Goal: Task Accomplishment & Management: Manage account settings

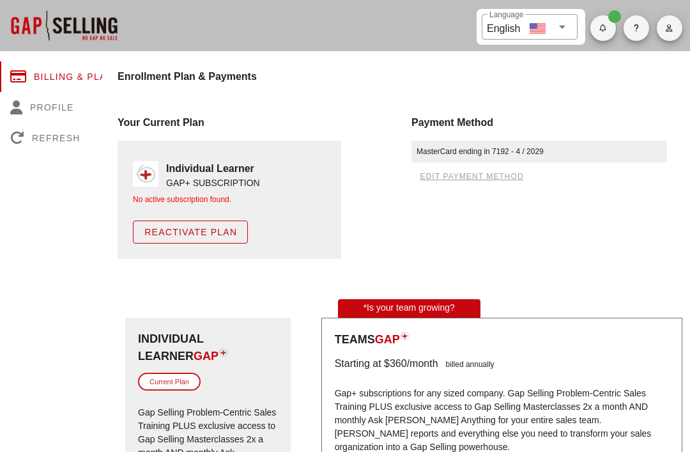
click at [225, 229] on span "Reactivate Plan" at bounding box center [190, 232] width 93 height 10
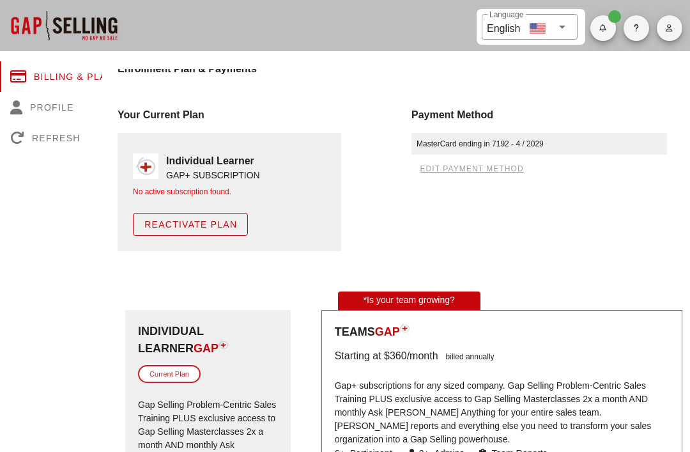
click at [665, 35] on button "button" at bounding box center [670, 28] width 26 height 26
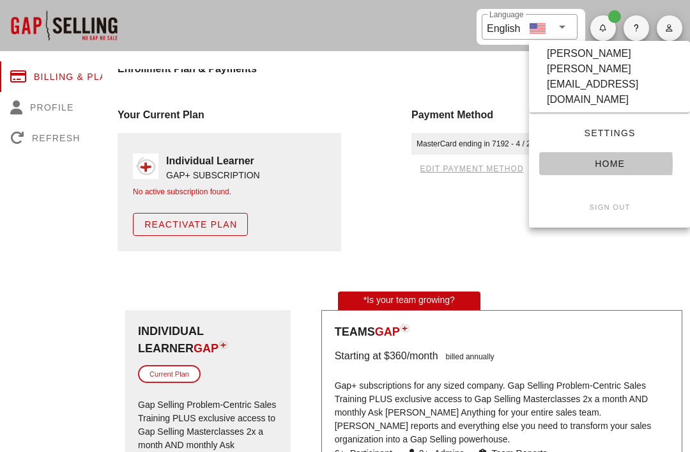
click at [607, 158] on span "Home" at bounding box center [610, 163] width 120 height 10
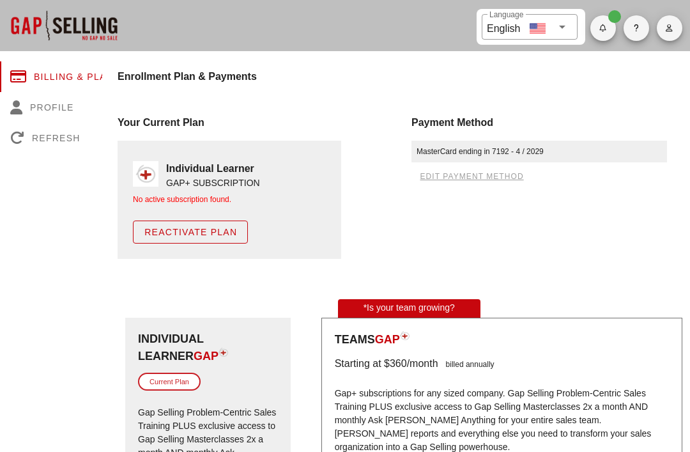
click at [550, 144] on div "MasterCard ending in 7192 - 4 / 2029" at bounding box center [539, 152] width 256 height 22
click at [245, 155] on div "Individual Learner GAP+ SUBSCRIPTION No active subscription found. Reactivate P…" at bounding box center [230, 200] width 224 height 118
click at [174, 127] on div "Your Current Plan" at bounding box center [257, 122] width 279 height 15
click at [174, 126] on div "Your Current Plan" at bounding box center [257, 122] width 279 height 15
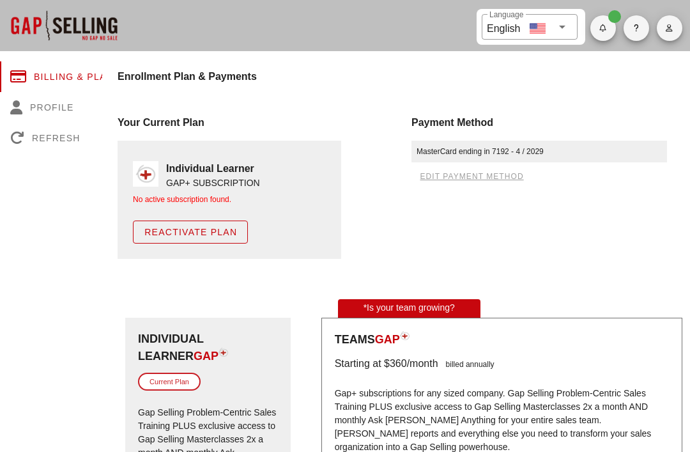
click at [252, 78] on h4 "Enrollment Plan & Payments" at bounding box center [404, 76] width 573 height 15
click at [252, 77] on h4 "Enrollment Plan & Payments" at bounding box center [404, 76] width 573 height 15
click at [210, 121] on div "Your Current Plan" at bounding box center [257, 122] width 279 height 15
click at [204, 121] on div "Your Current Plan" at bounding box center [257, 122] width 279 height 15
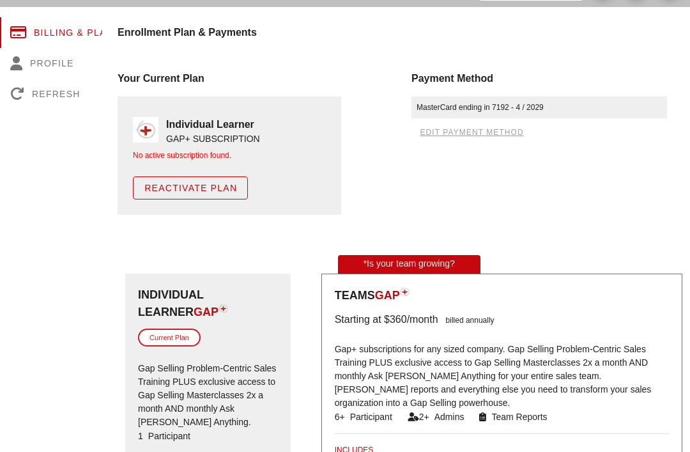
click at [212, 183] on span "Reactivate Plan" at bounding box center [190, 188] width 93 height 10
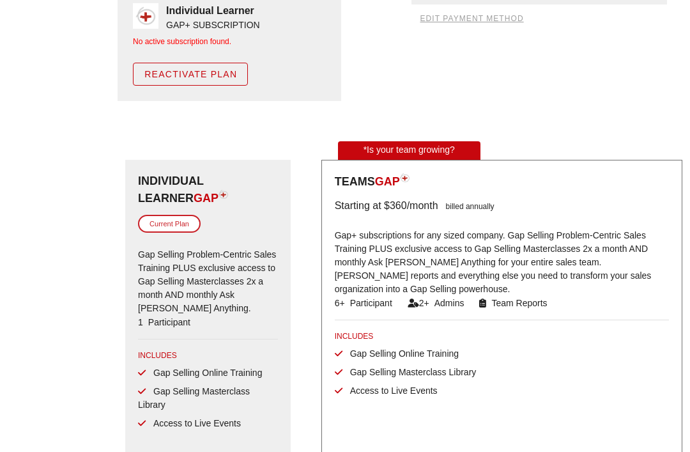
click at [164, 222] on div "Current Plan" at bounding box center [169, 224] width 63 height 19
click at [179, 217] on div "Current Plan" at bounding box center [169, 224] width 63 height 19
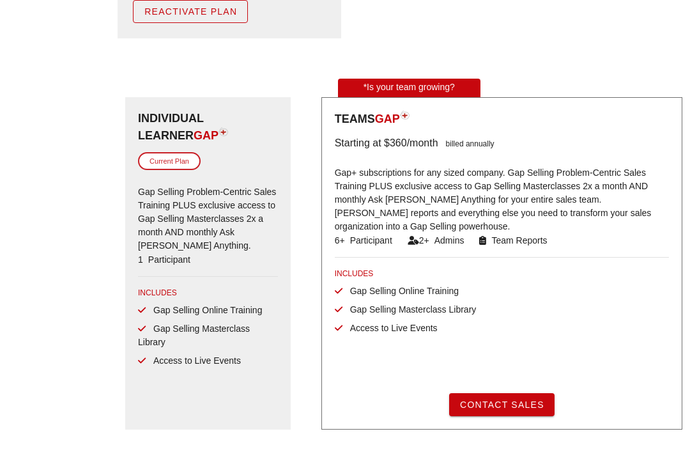
click at [219, 130] on img at bounding box center [224, 131] width 10 height 9
